Goal: Information Seeking & Learning: Understand process/instructions

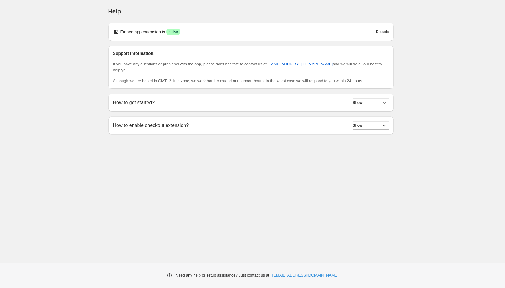
click at [36, 95] on div "Help. This page is ready Help Embed app extension is Success active Disable Sup…" at bounding box center [250, 131] width 501 height 263
click at [81, 190] on div "Help. This page is ready Help Embed app extension is Success active Disable Sup…" at bounding box center [250, 131] width 501 height 263
click at [96, 203] on div "Help. This page is ready Help Embed app extension is Success active Disable Sup…" at bounding box center [250, 131] width 501 height 263
